Goal: Transaction & Acquisition: Purchase product/service

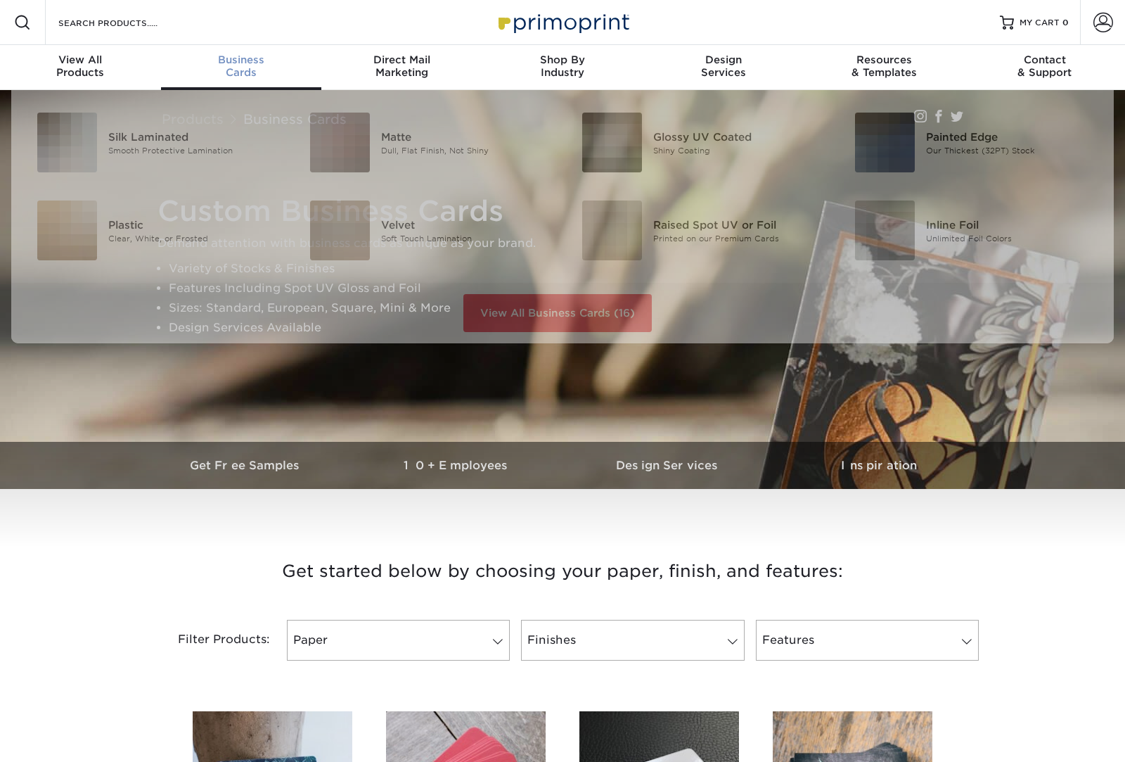
click at [238, 72] on div "Business Cards" at bounding box center [241, 65] width 161 height 25
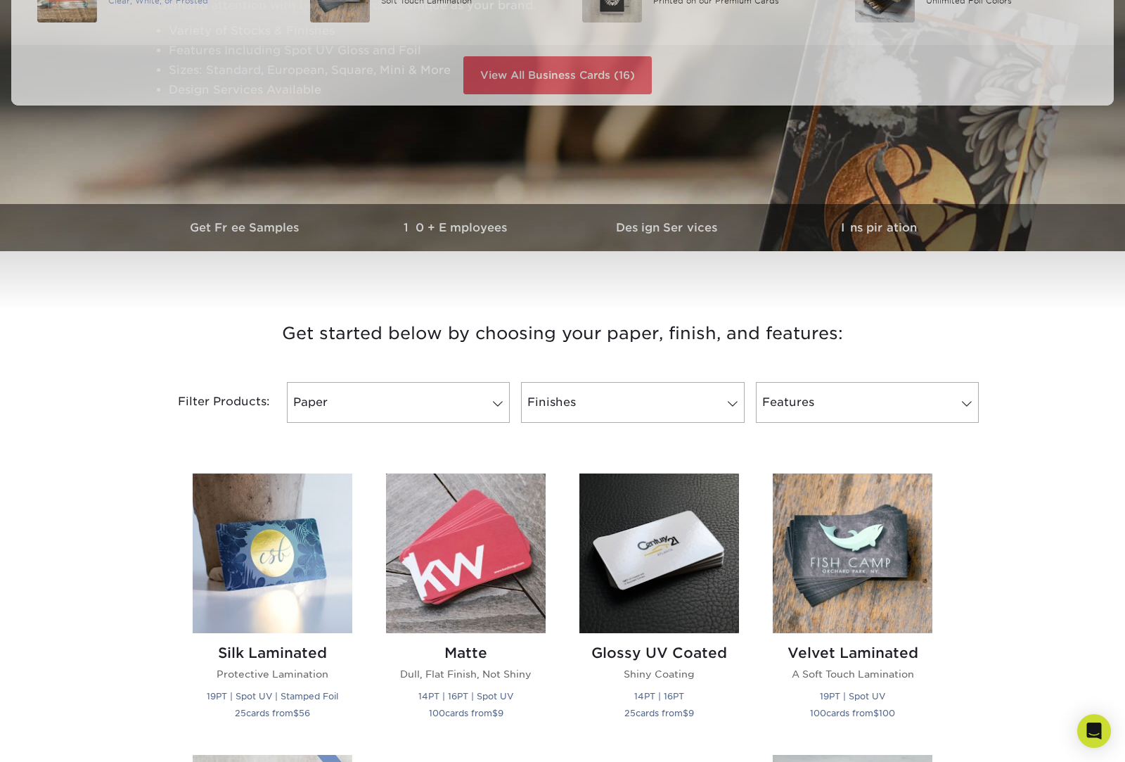
scroll to position [238, 0]
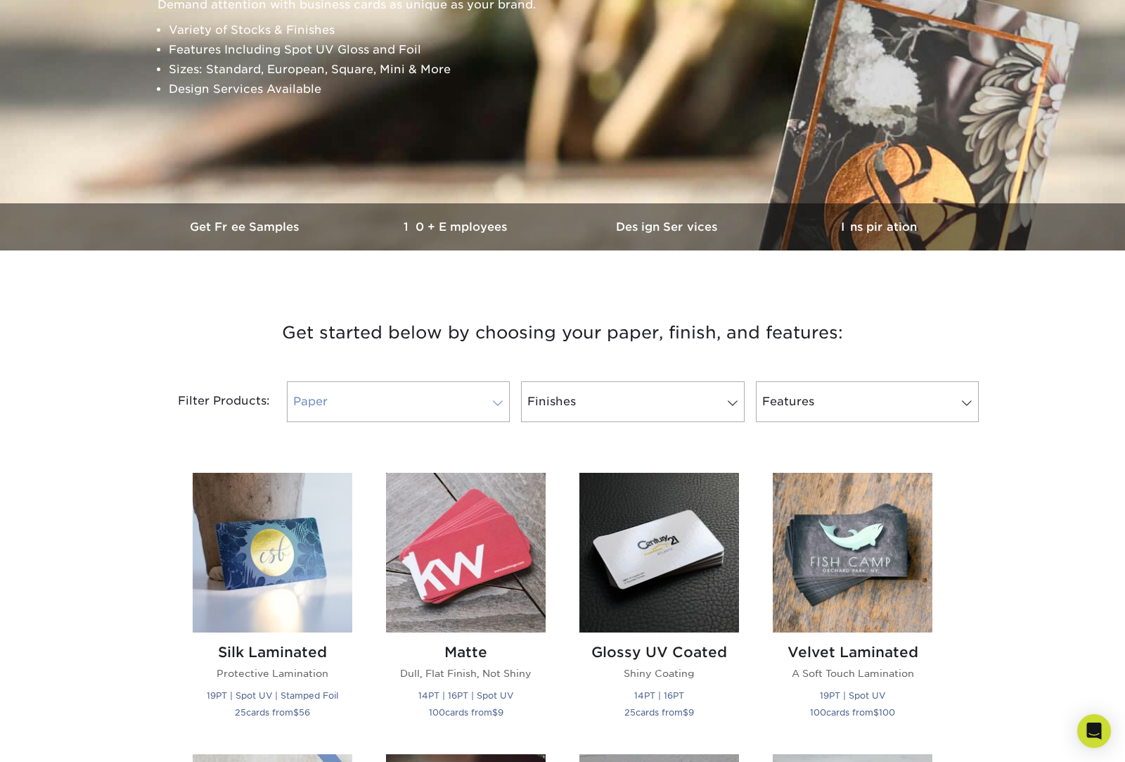
click at [321, 398] on link "Paper" at bounding box center [398, 401] width 223 height 41
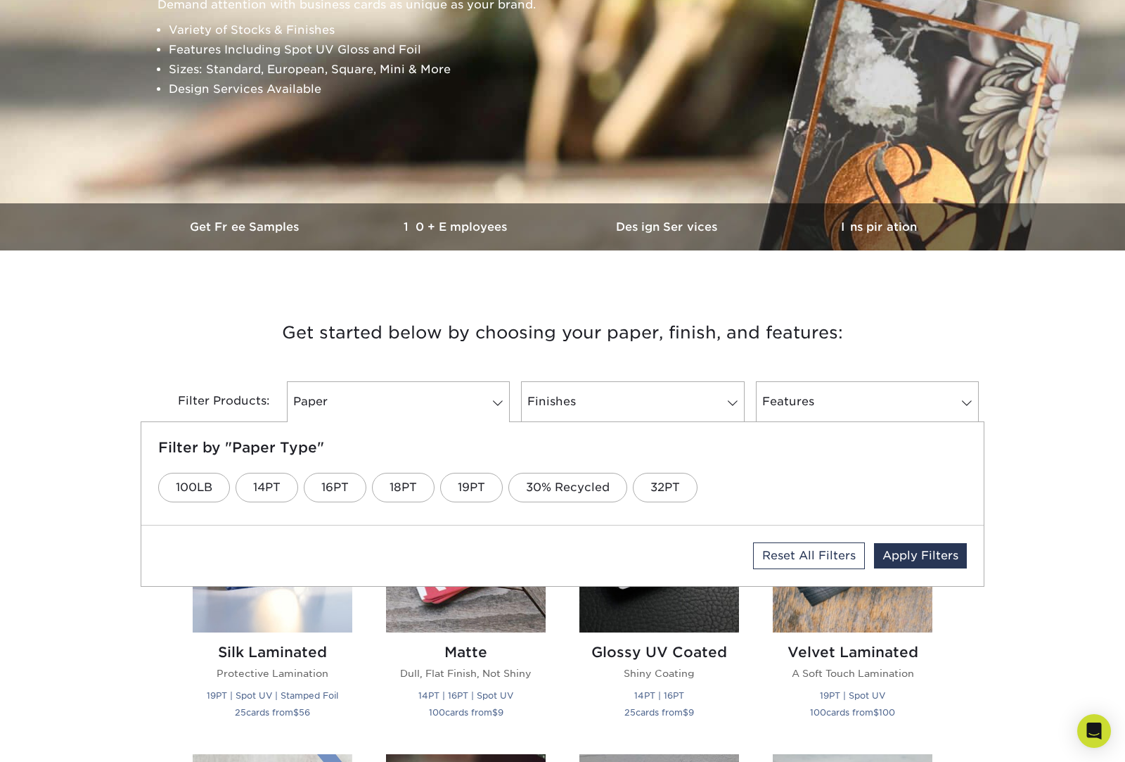
click at [194, 373] on div "Filter Products: Paper Filter by "Paper Type" 100LB 14PT 16PT 18PT 19PT 30% Rec…" at bounding box center [563, 409] width 844 height 91
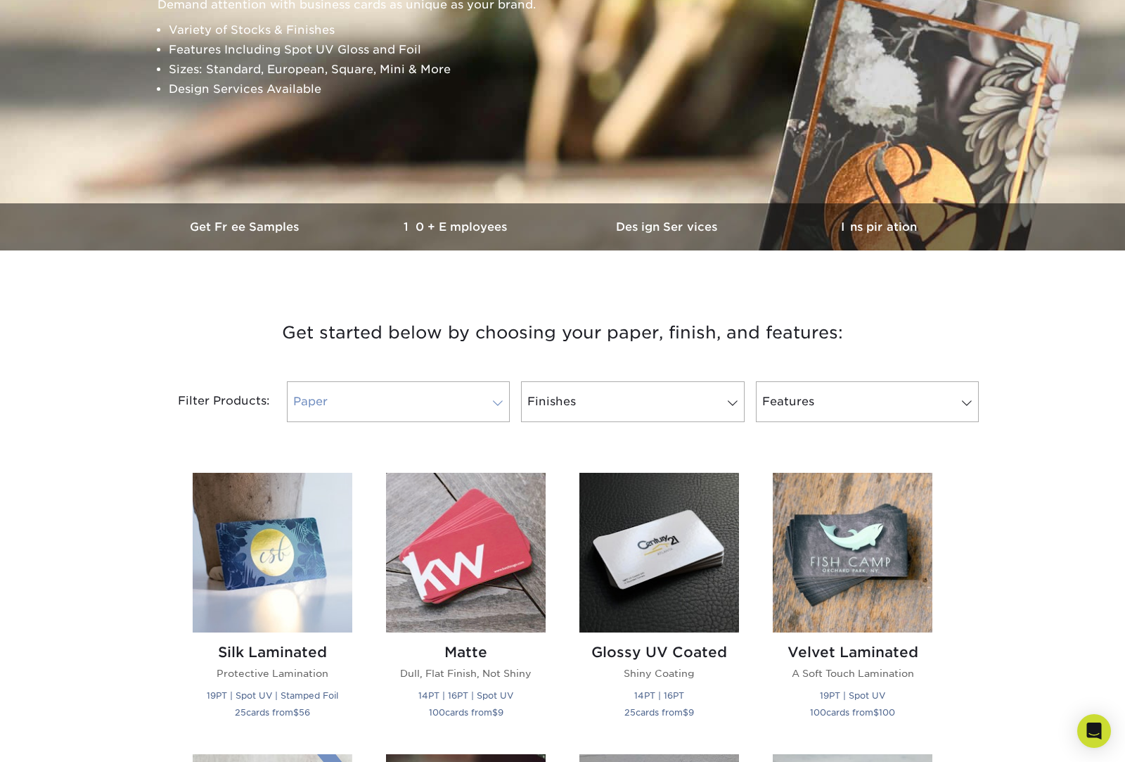
click at [504, 403] on span at bounding box center [498, 402] width 20 height 11
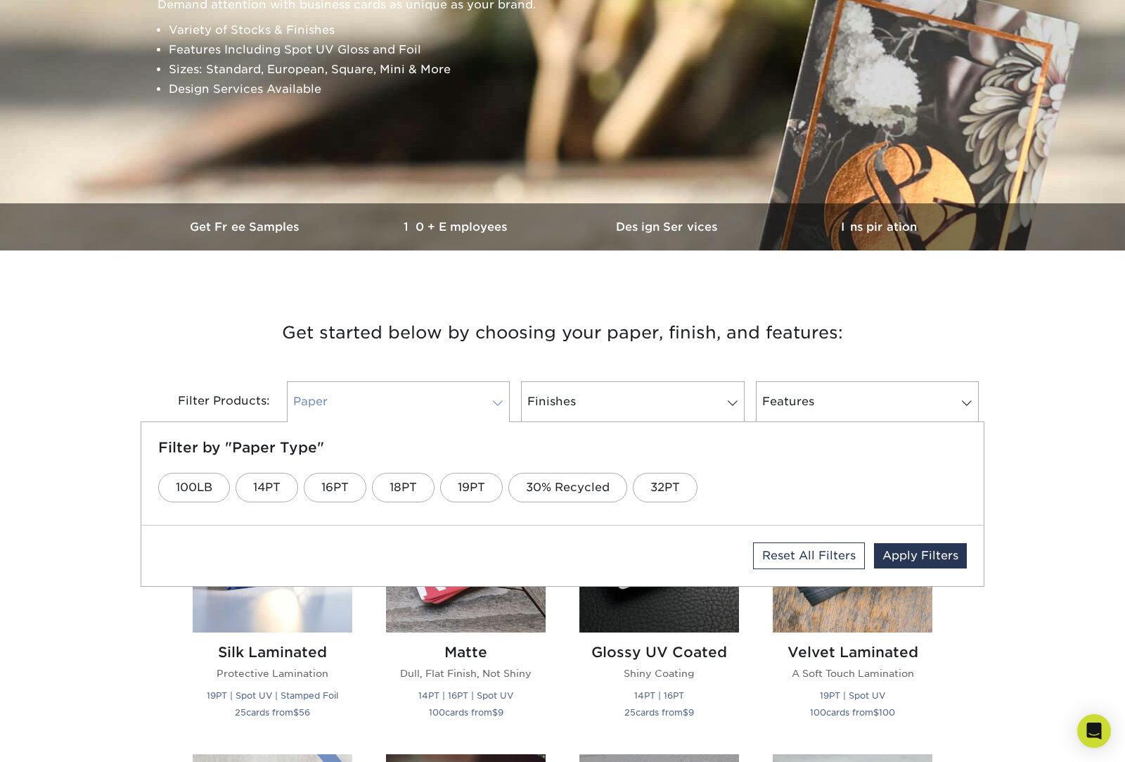
scroll to position [0, 0]
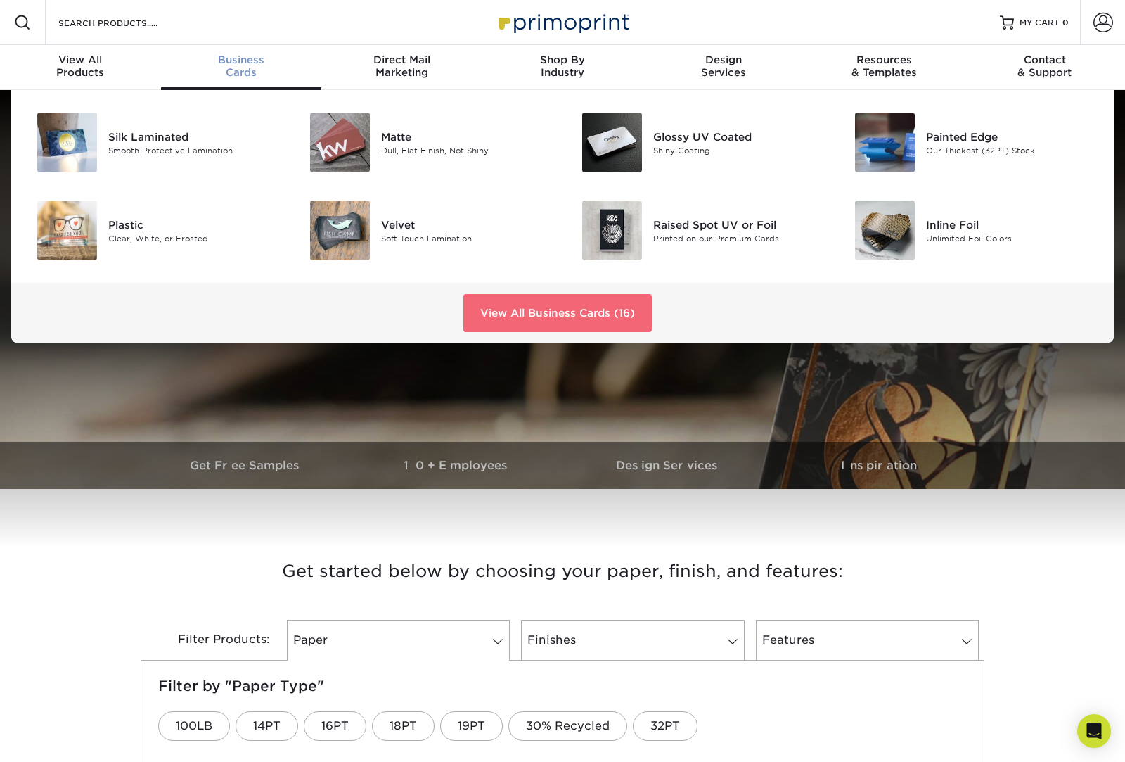
click at [518, 300] on link "View All Business Cards (16)" at bounding box center [557, 313] width 188 height 38
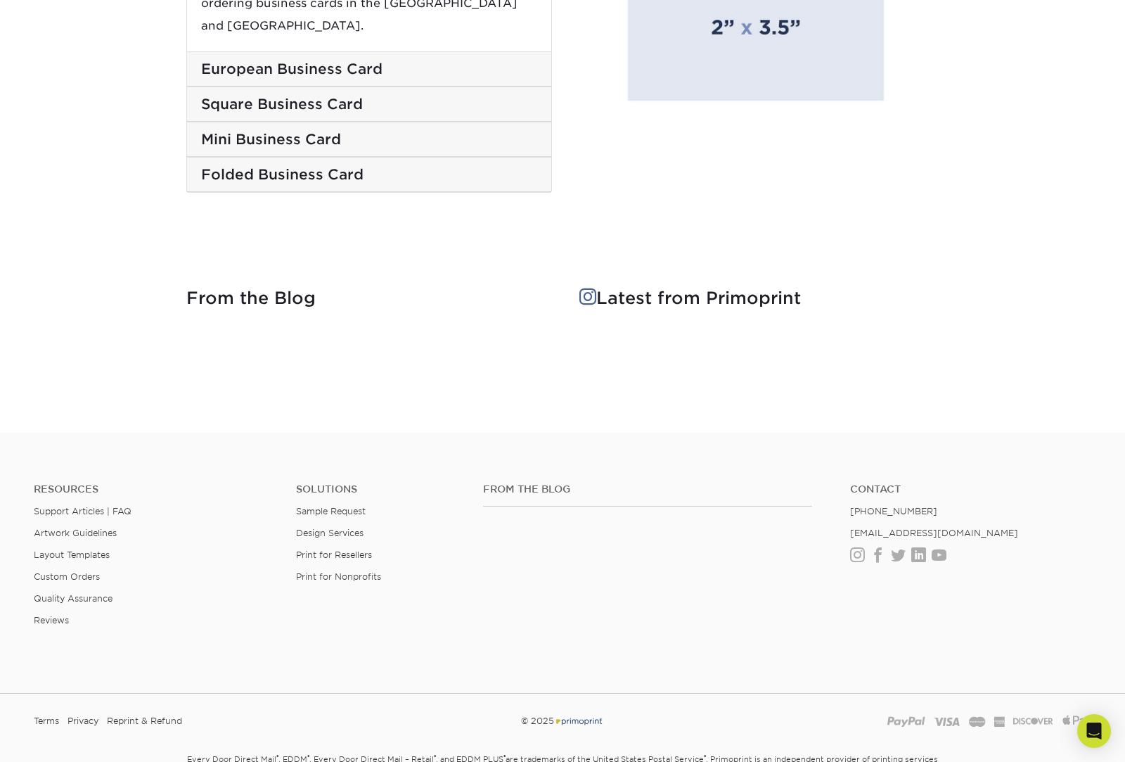
scroll to position [2561, 0]
